Goal: Task Accomplishment & Management: Manage account settings

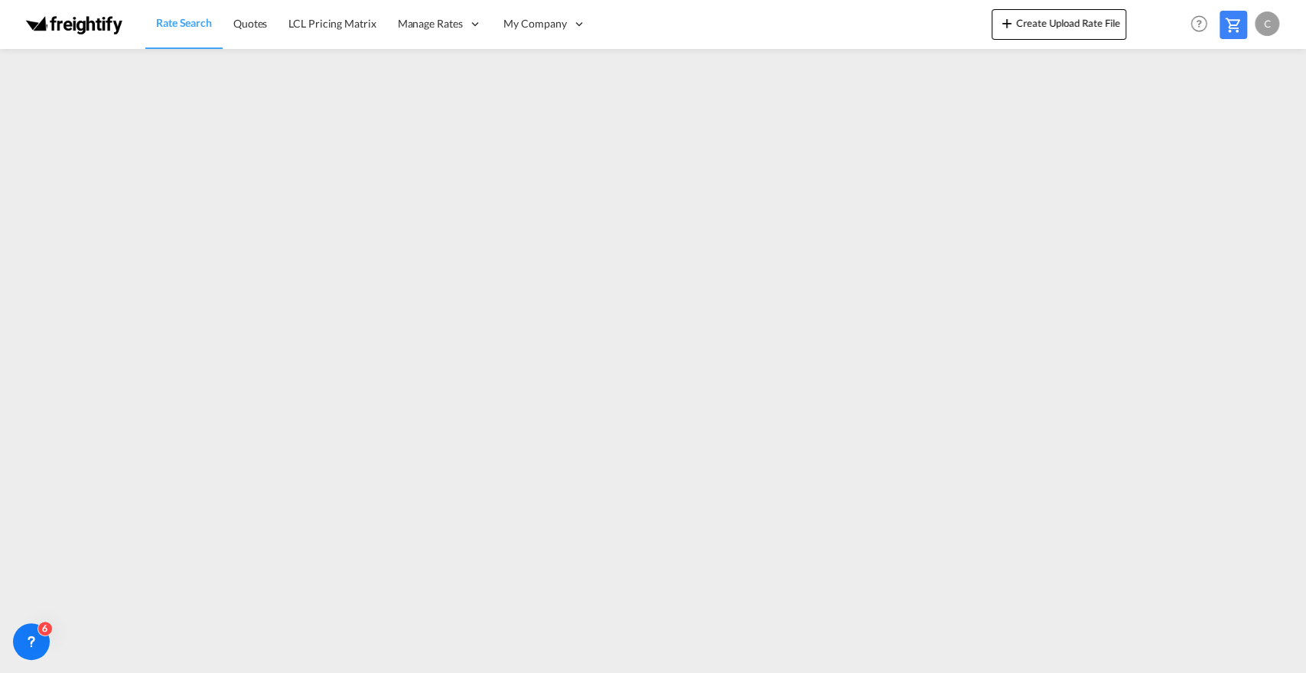
click at [1265, 27] on div "C" at bounding box center [1267, 23] width 24 height 24
click at [1262, 64] on button "My Profile" at bounding box center [1249, 67] width 99 height 31
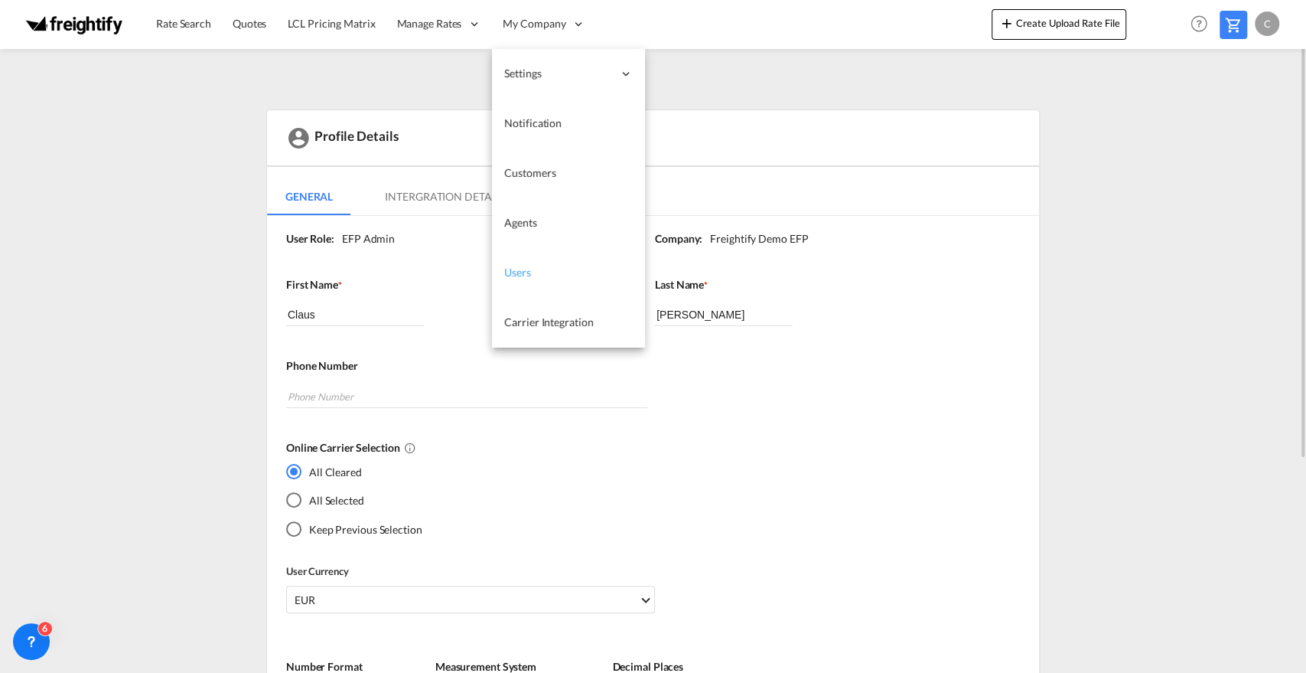
click at [524, 276] on span "Users" at bounding box center [517, 271] width 27 height 13
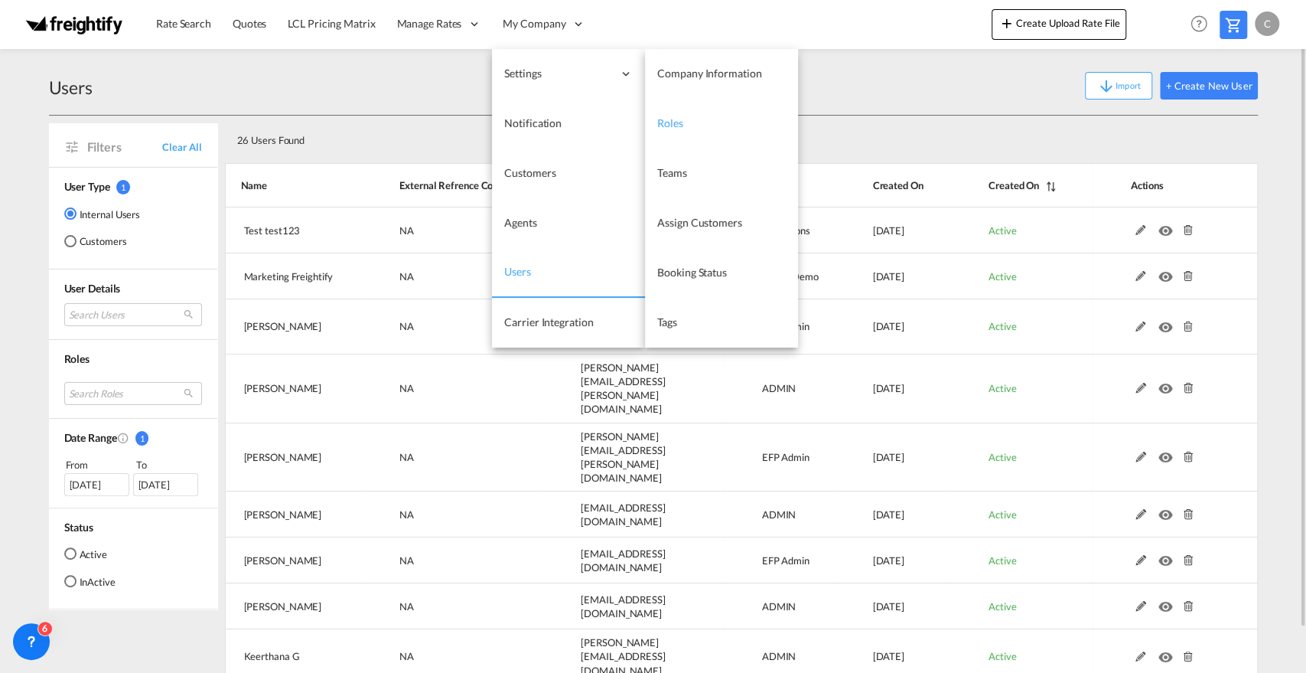
click at [678, 122] on span "Roles" at bounding box center [670, 122] width 26 height 13
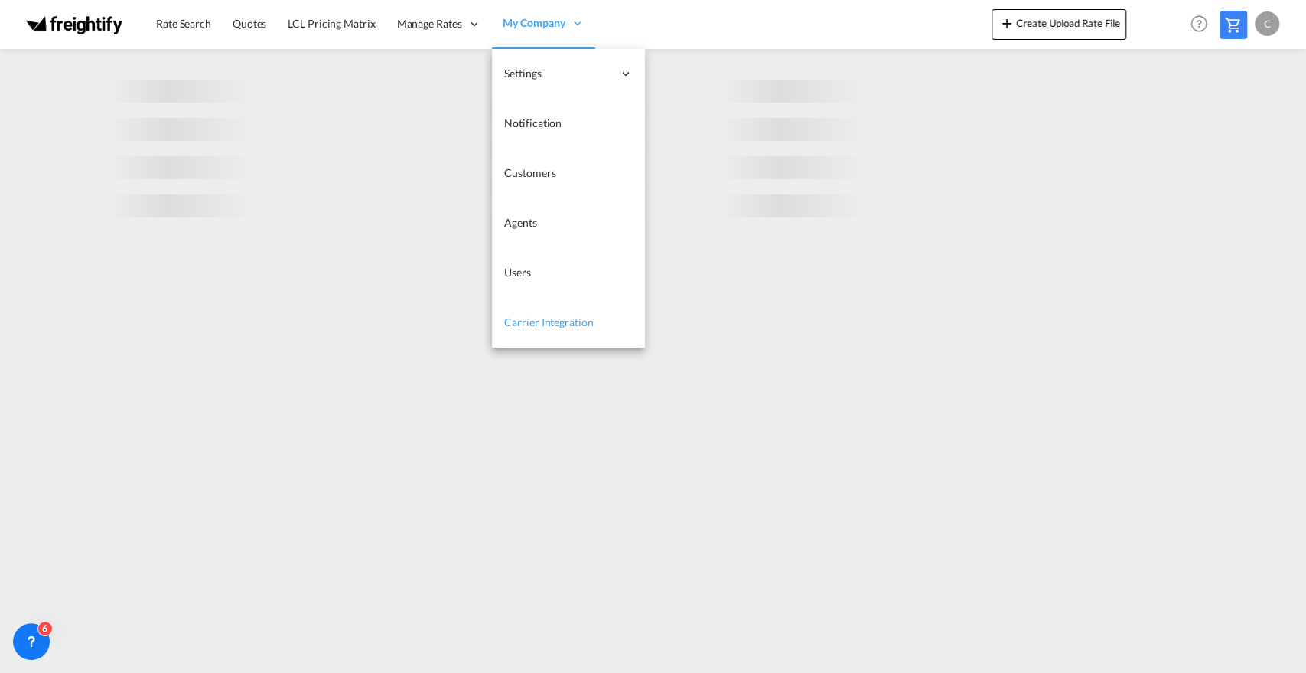
select select "10"
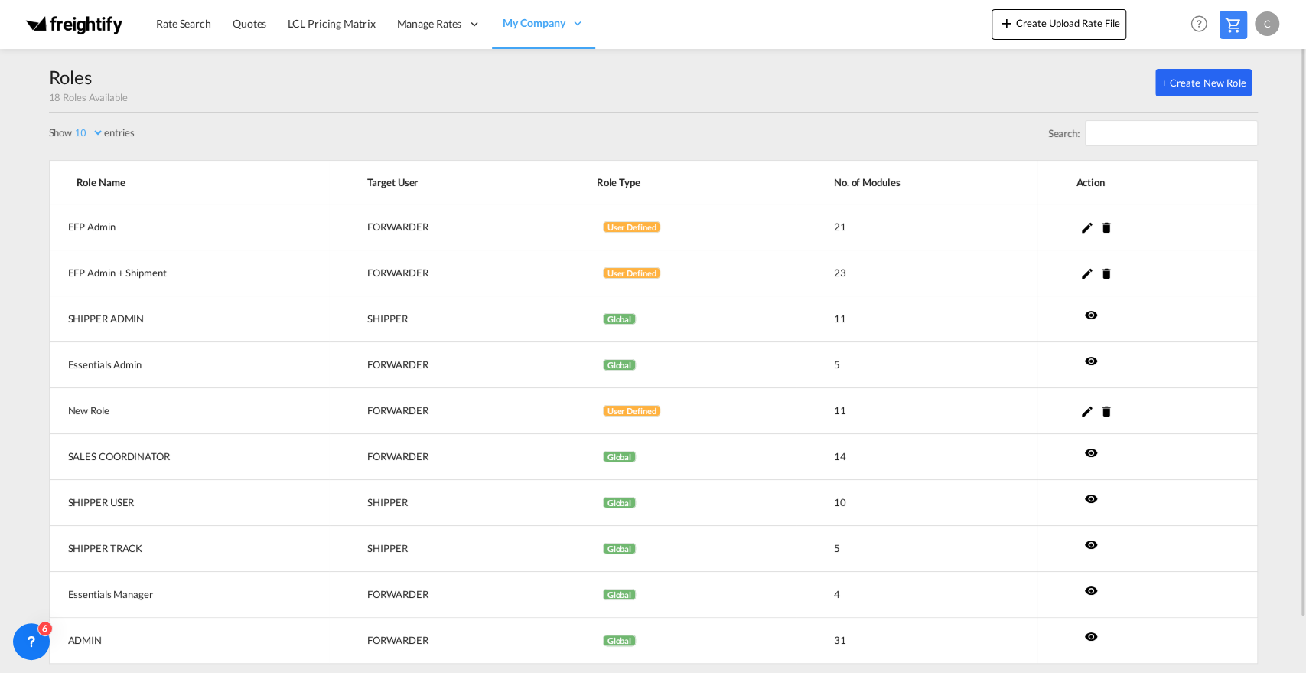
click at [1194, 78] on button "+ Create New Role" at bounding box center [1203, 83] width 96 height 28
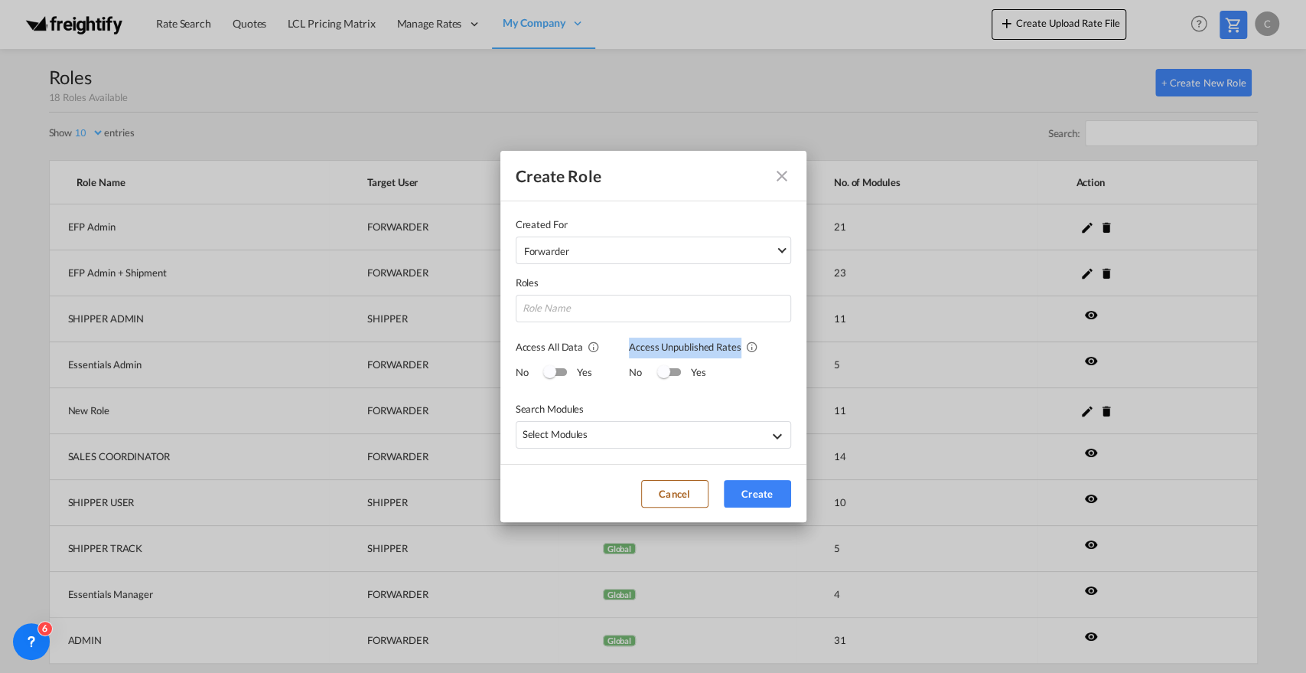
drag, startPoint x: 628, startPoint y: 345, endPoint x: 736, endPoint y: 350, distance: 108.0
click at [736, 350] on span "Access Unpublished Rates" at bounding box center [685, 346] width 112 height 12
click at [686, 402] on div "Search Modules" at bounding box center [653, 401] width 275 height 31
click at [673, 497] on button "Cancel" at bounding box center [674, 494] width 67 height 28
